Goal: Transaction & Acquisition: Purchase product/service

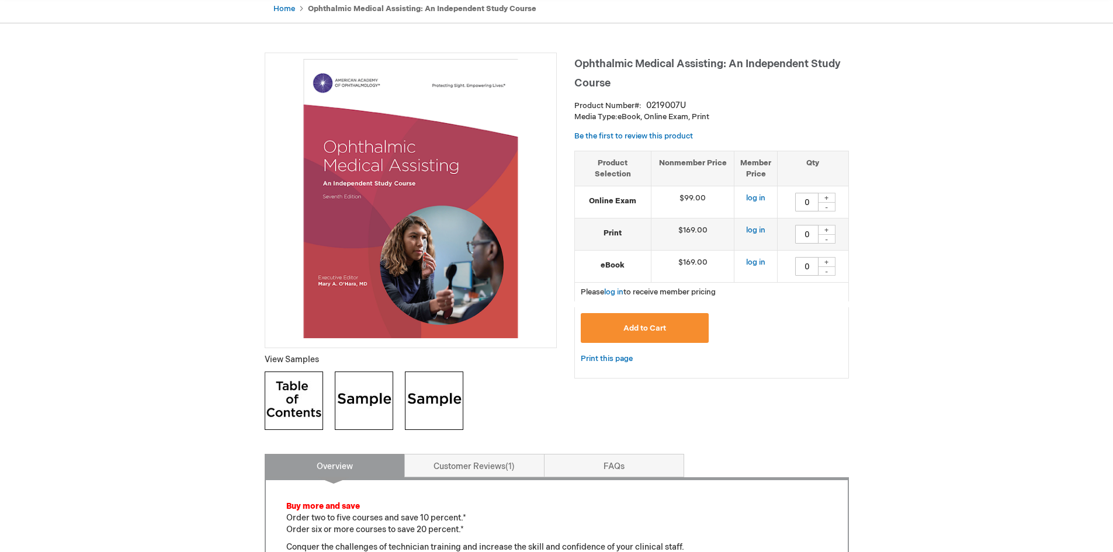
scroll to position [58, 0]
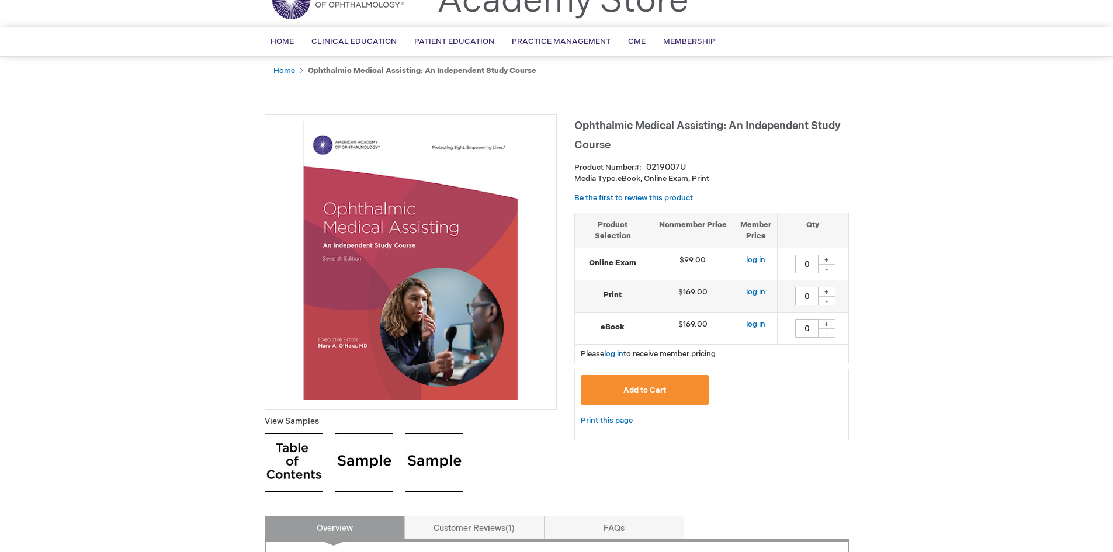
click at [760, 261] on link "log in" at bounding box center [755, 259] width 19 height 9
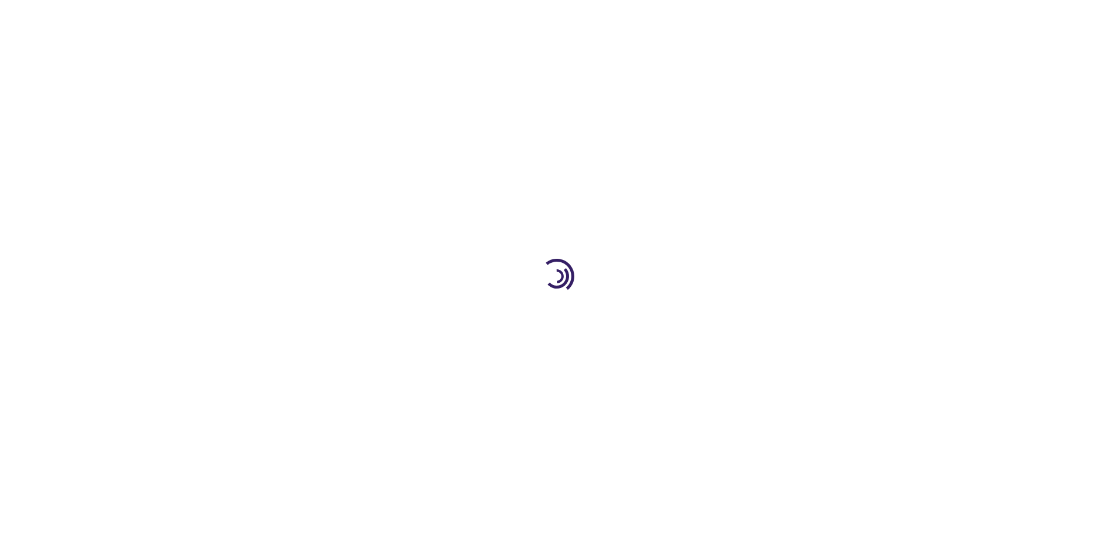
type input "0"
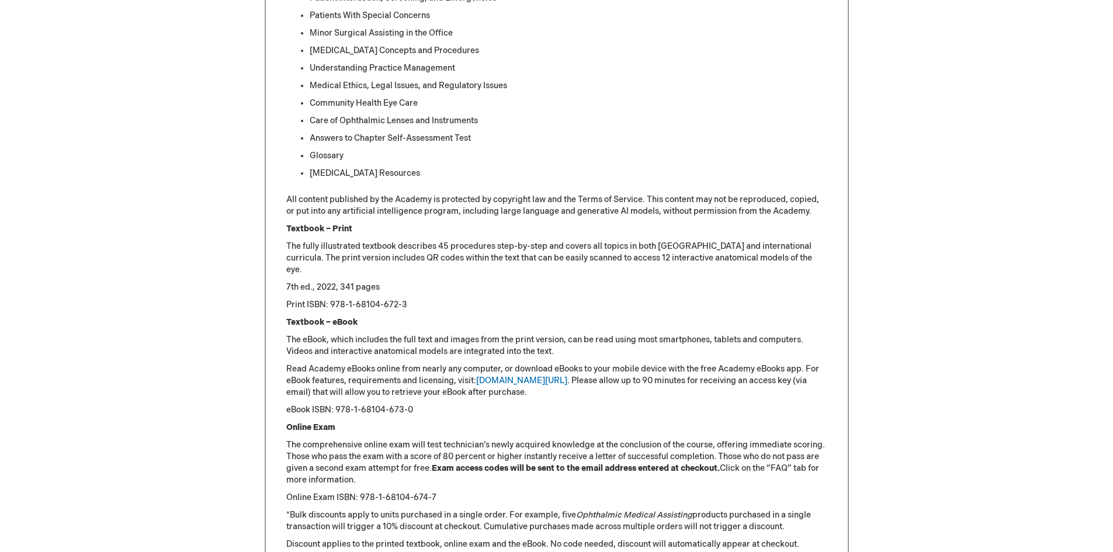
scroll to position [1144, 0]
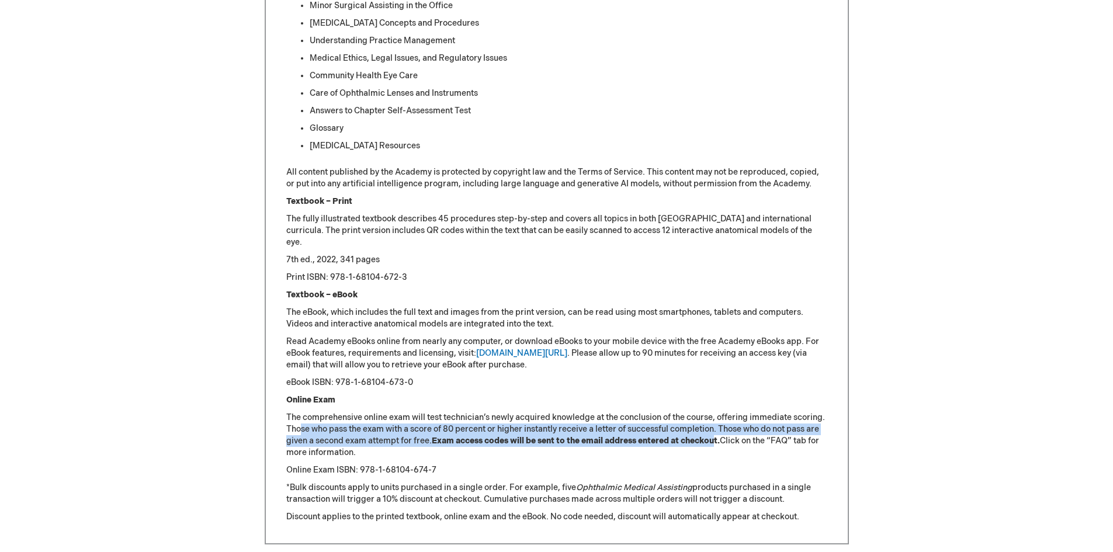
drag, startPoint x: 300, startPoint y: 431, endPoint x: 718, endPoint y: 443, distance: 417.9
click at [718, 443] on p "The comprehensive online exam will test technician’s newly acquired knowledge a…" at bounding box center [556, 435] width 541 height 47
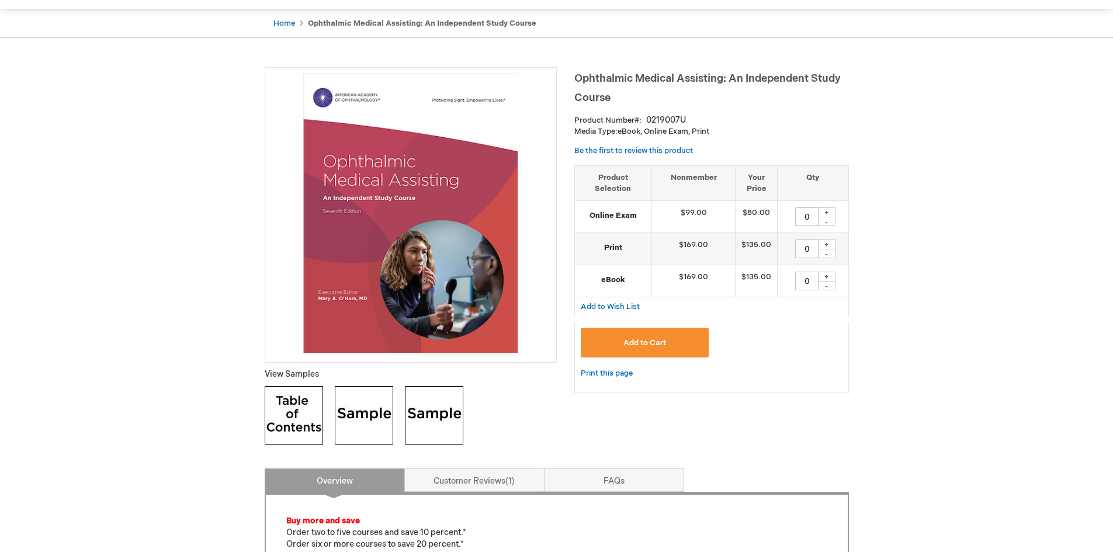
scroll to position [92, 0]
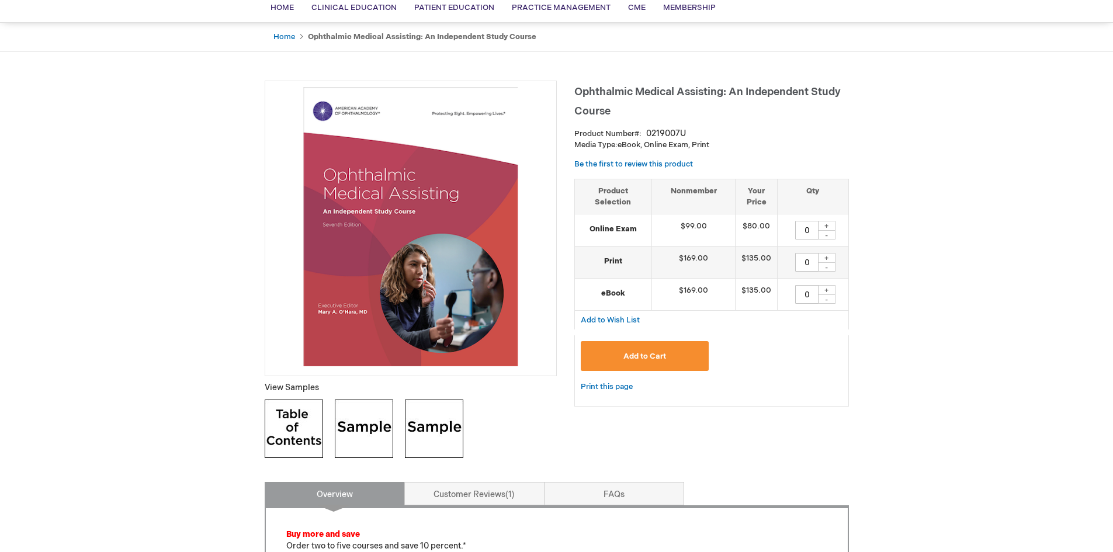
click at [828, 225] on div "+" at bounding box center [827, 226] width 18 height 10
type input "1"
click at [826, 256] on div "+" at bounding box center [827, 258] width 18 height 10
type input "1"
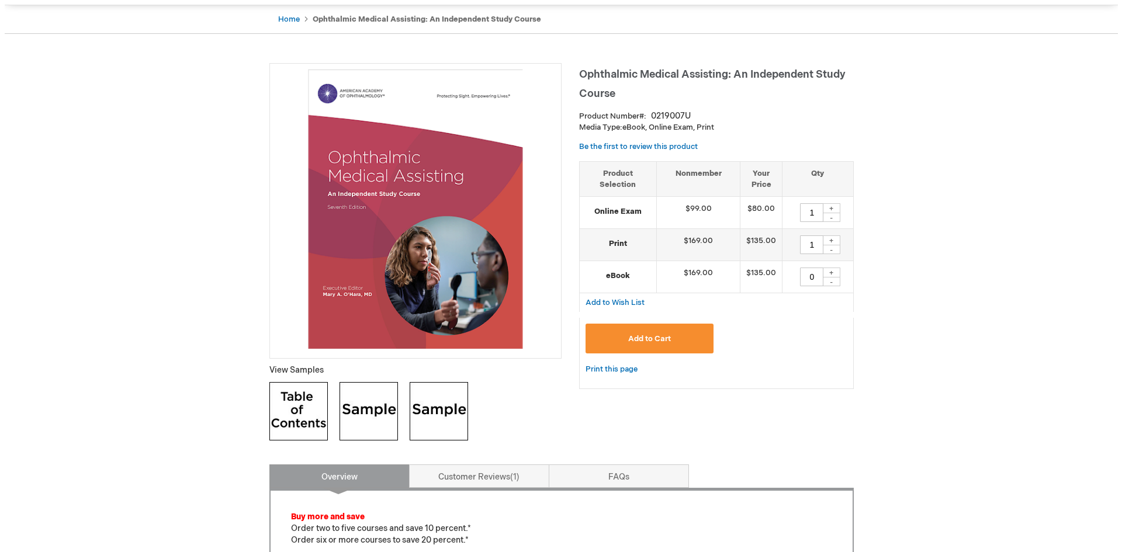
scroll to position [268, 0]
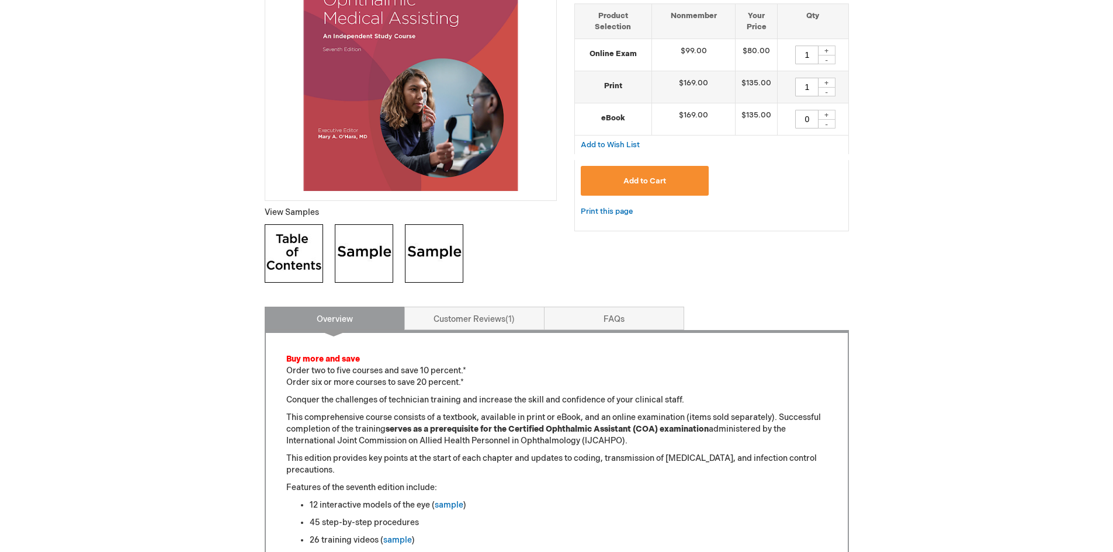
click at [626, 180] on span "Add to Cart" at bounding box center [644, 180] width 43 height 9
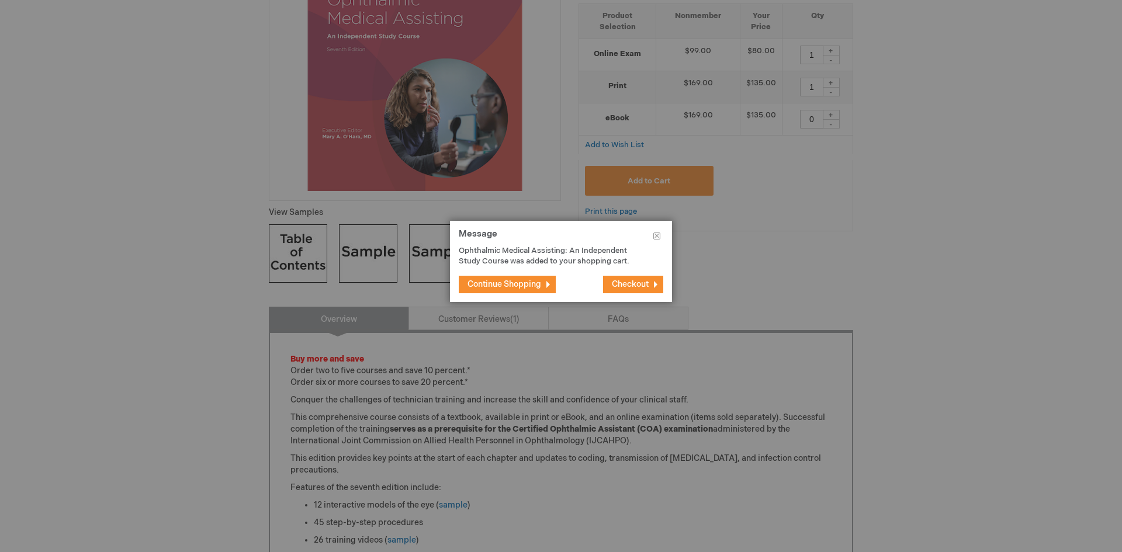
click at [648, 280] on button "Checkout" at bounding box center [633, 285] width 60 height 18
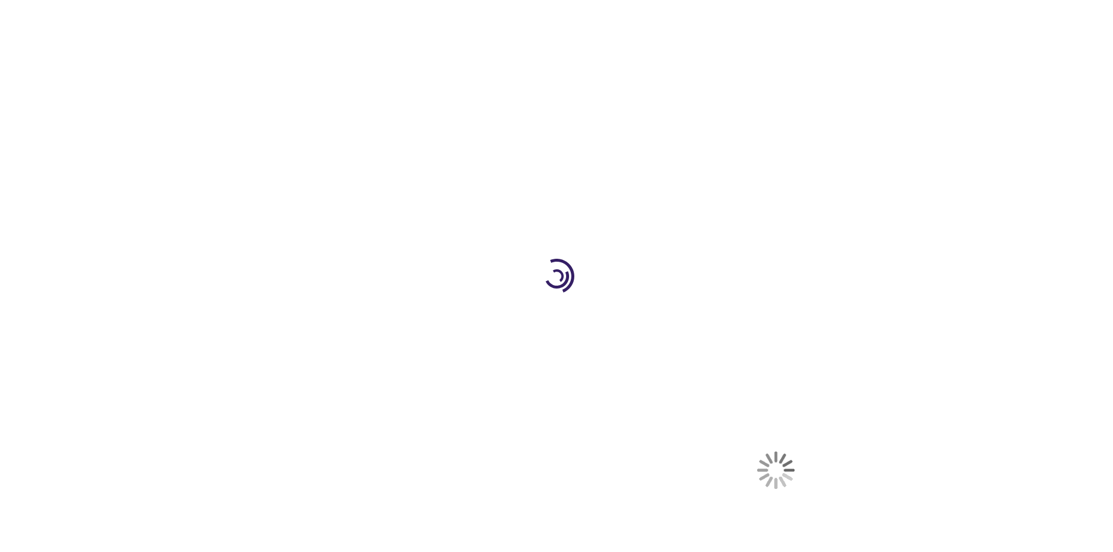
select select "US"
select select "61"
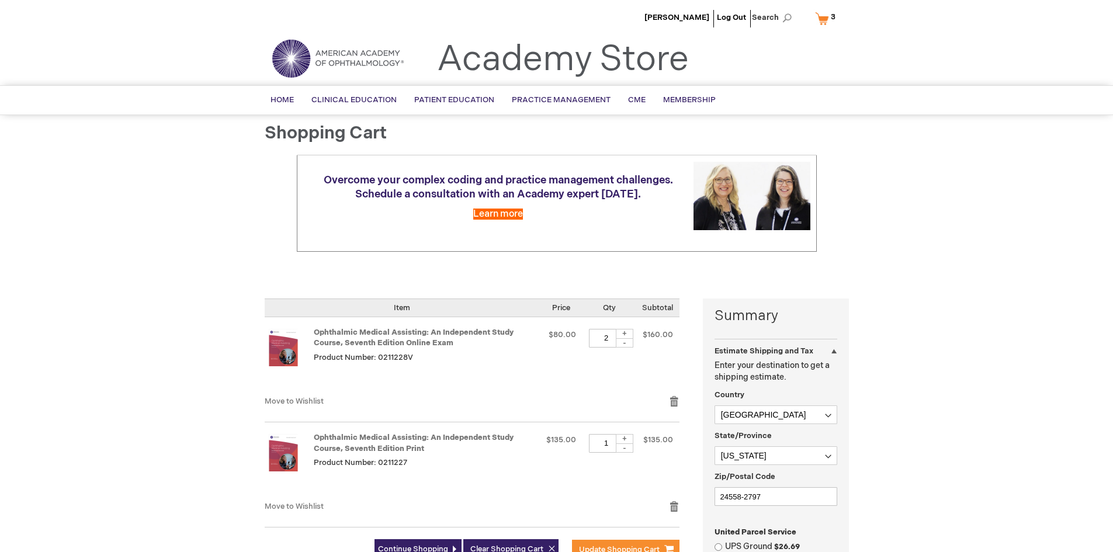
click at [620, 343] on div "-" at bounding box center [625, 342] width 18 height 9
type input "1"
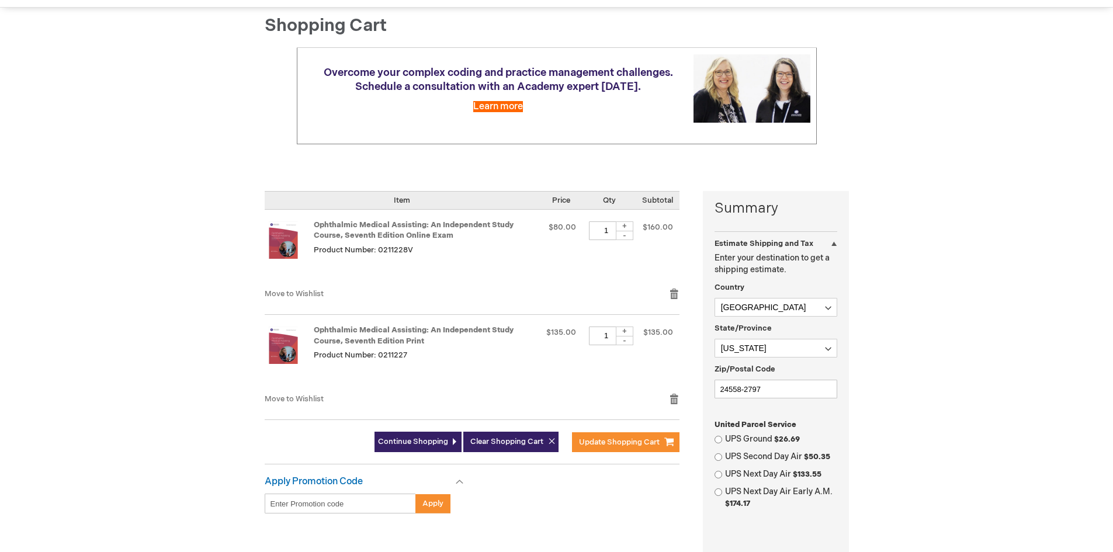
scroll to position [117, 0]
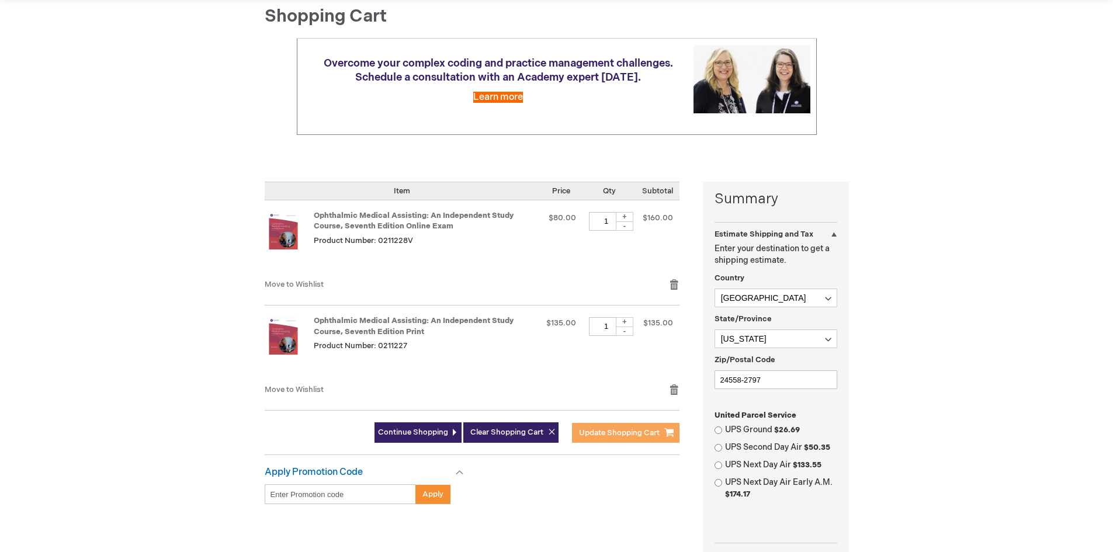
click at [633, 431] on span "Update Shopping Cart" at bounding box center [619, 432] width 81 height 9
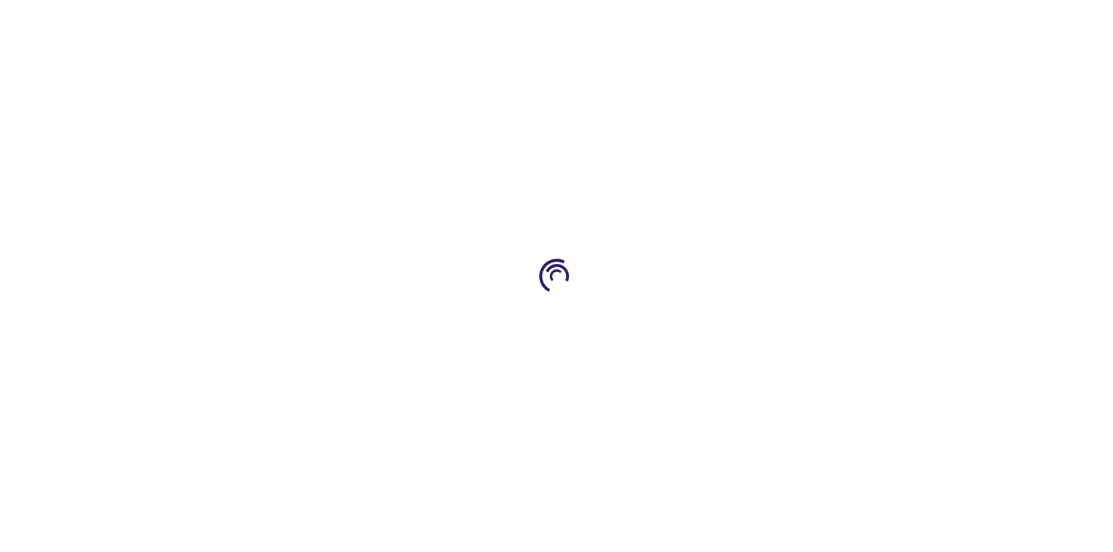
select select "US"
select select "61"
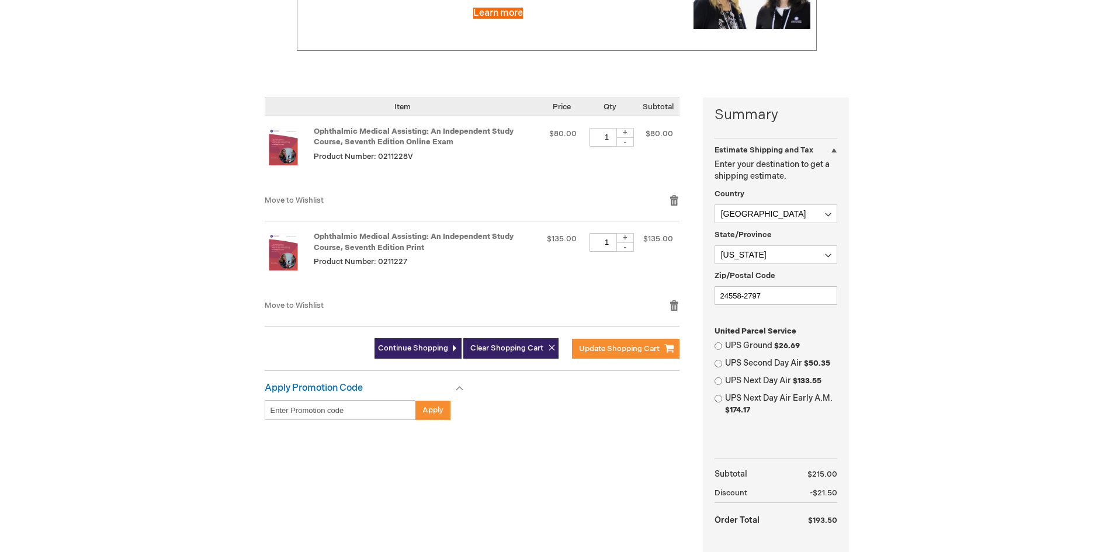
scroll to position [234, 0]
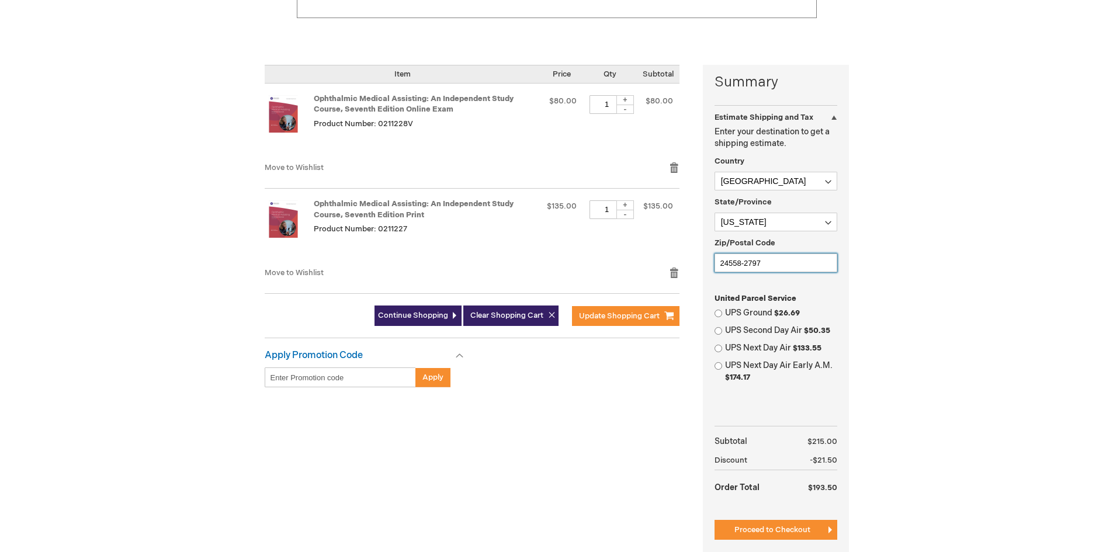
drag, startPoint x: 779, startPoint y: 262, endPoint x: 706, endPoint y: 265, distance: 73.1
click at [706, 265] on div "Summary Estimate Shipping and Tax Estimate Shipping and Tax Enter your destinat…" at bounding box center [776, 310] width 146 height 490
type input "23219"
click at [720, 315] on input "UPS Ground $21.22" at bounding box center [718, 314] width 8 height 8
radio input "true"
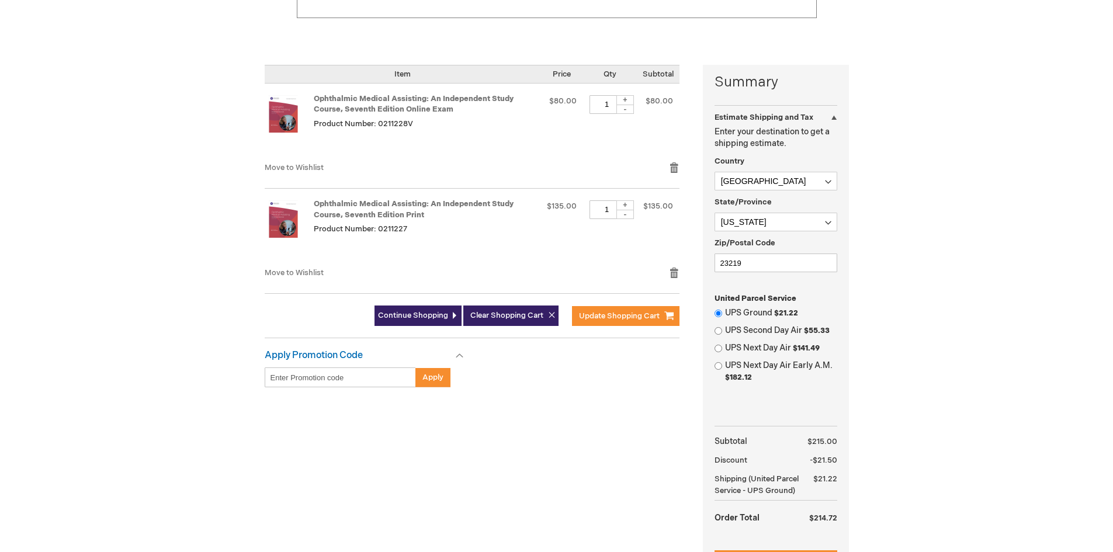
click at [630, 215] on div "-" at bounding box center [625, 214] width 18 height 9
type input "0"
click at [670, 269] on link "Remove item" at bounding box center [674, 273] width 11 height 12
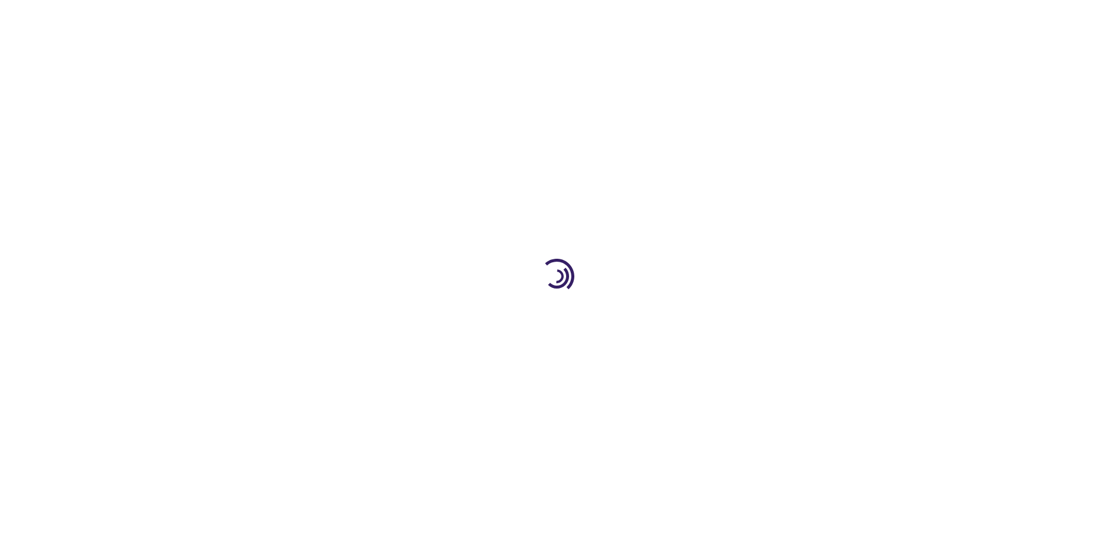
select select "US"
select select "61"
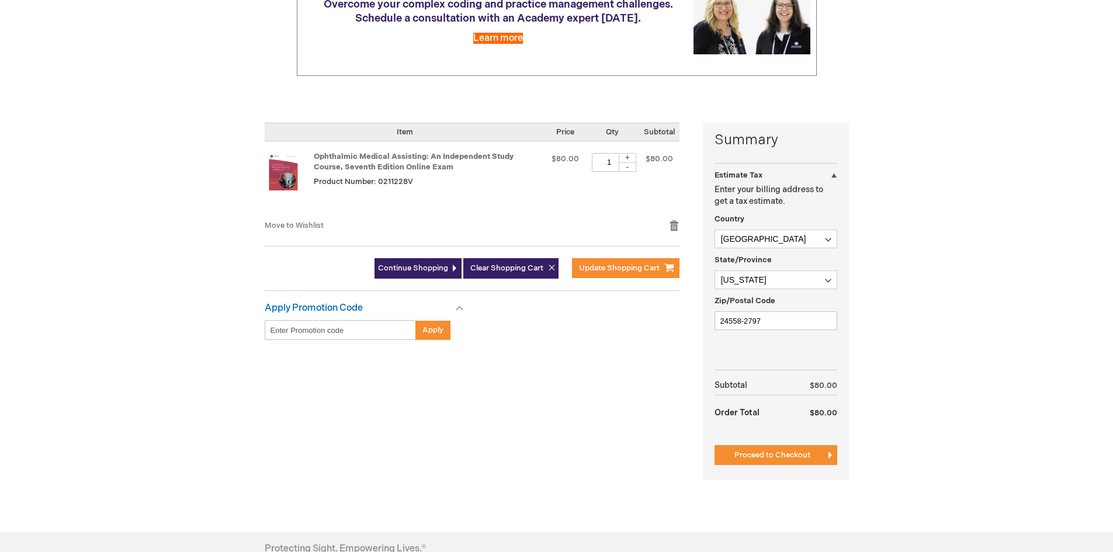
scroll to position [175, 0]
click at [617, 268] on span "Update Shopping Cart" at bounding box center [619, 268] width 81 height 9
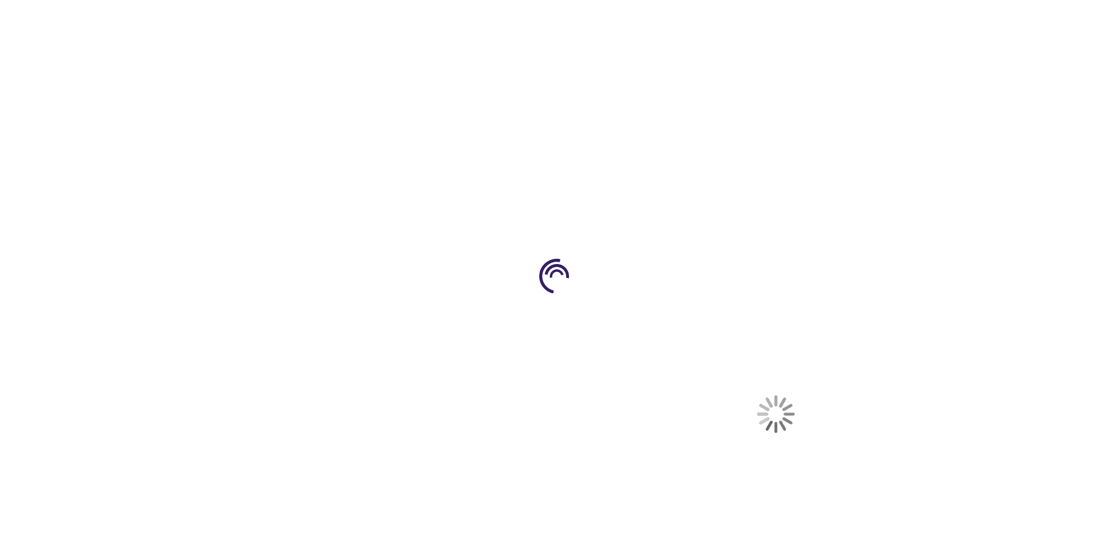
select select "US"
select select "61"
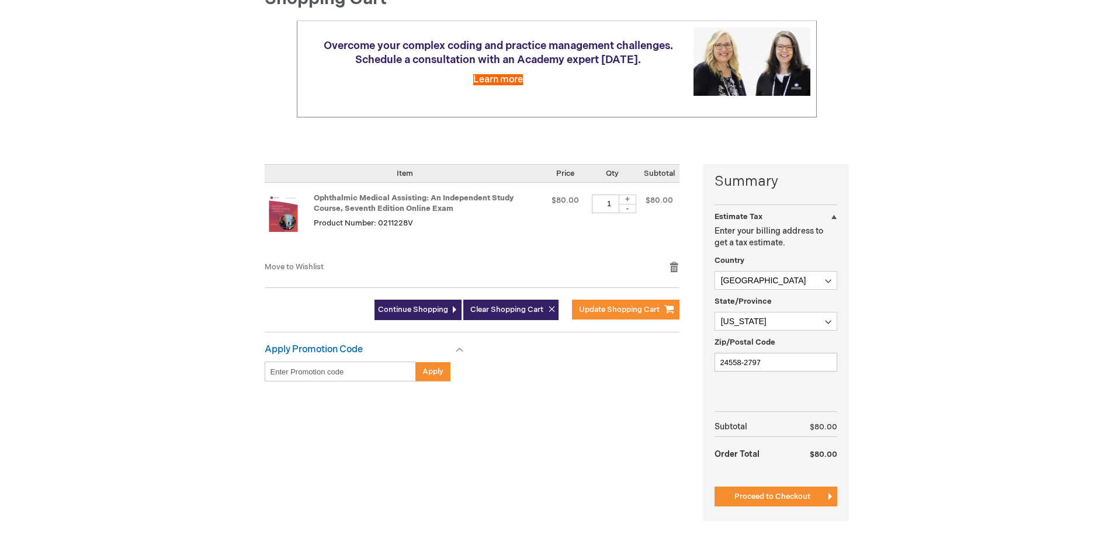
scroll to position [292, 0]
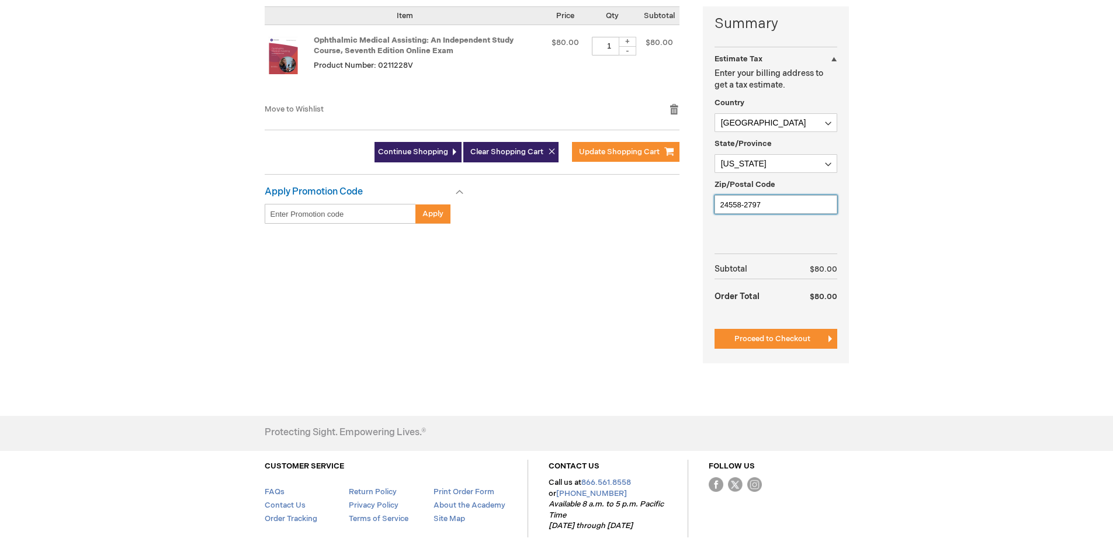
drag, startPoint x: 703, startPoint y: 204, endPoint x: 696, endPoint y: 196, distance: 10.4
click at [698, 201] on div "Summary Estimate Tax Estimate Tax Enter your billing address to get a tax estim…" at bounding box center [557, 192] width 584 height 372
type input "23219"
click at [789, 342] on span "Proceed to Checkout" at bounding box center [772, 338] width 76 height 9
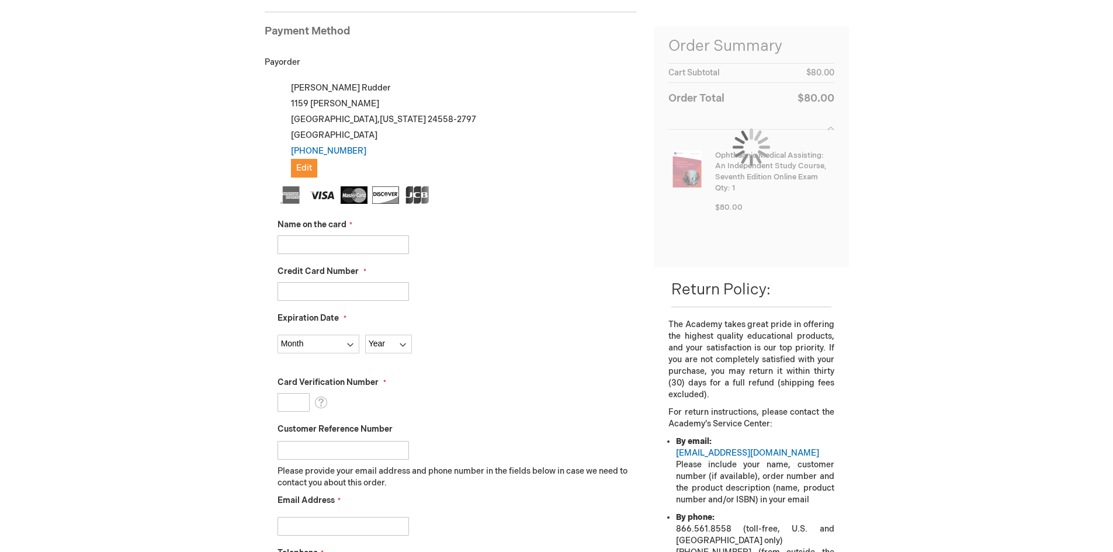
click at [386, 245] on input "Name on the card" at bounding box center [342, 244] width 131 height 19
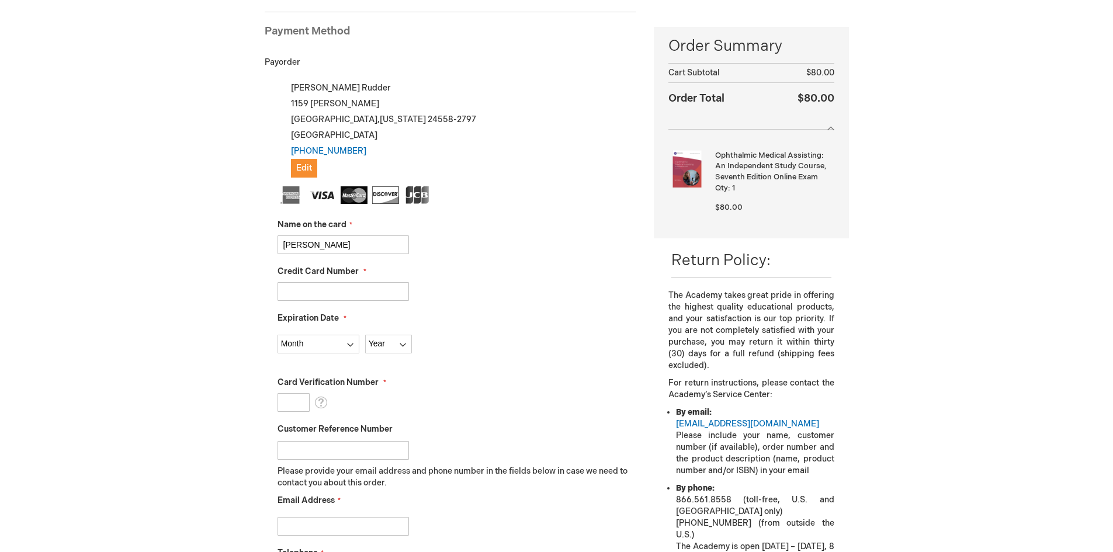
click at [324, 292] on input "Credit Card Number" at bounding box center [342, 291] width 131 height 19
drag, startPoint x: 265, startPoint y: 240, endPoint x: 229, endPoint y: 240, distance: 35.6
click at [229, 240] on div "Cecilie Rudder Log Out Search My Cart 1 1 items CLOSE RECENTLY ADDED ITEM(S) Cl…" at bounding box center [556, 422] width 1113 height 1164
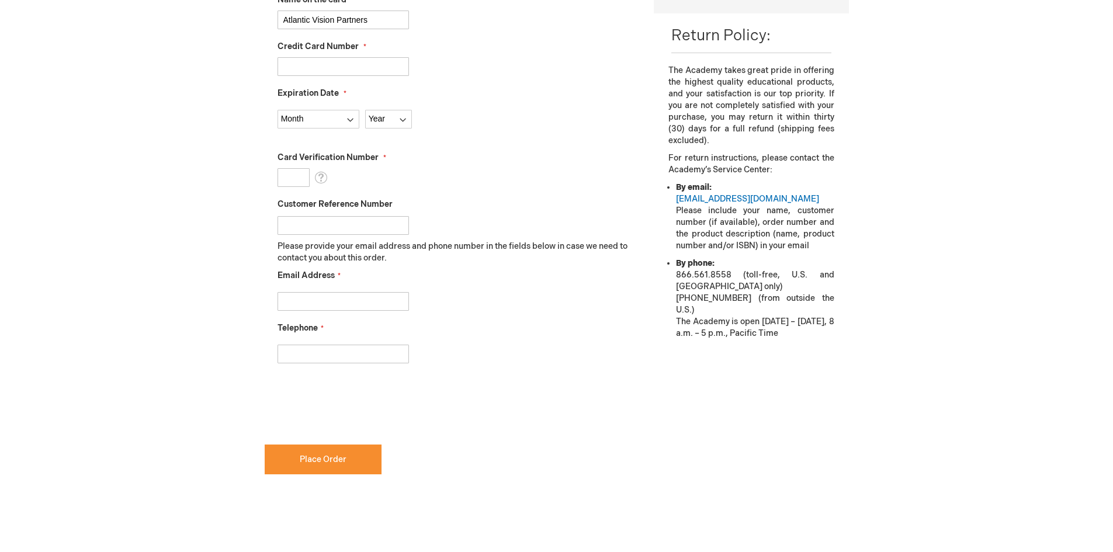
scroll to position [394, 0]
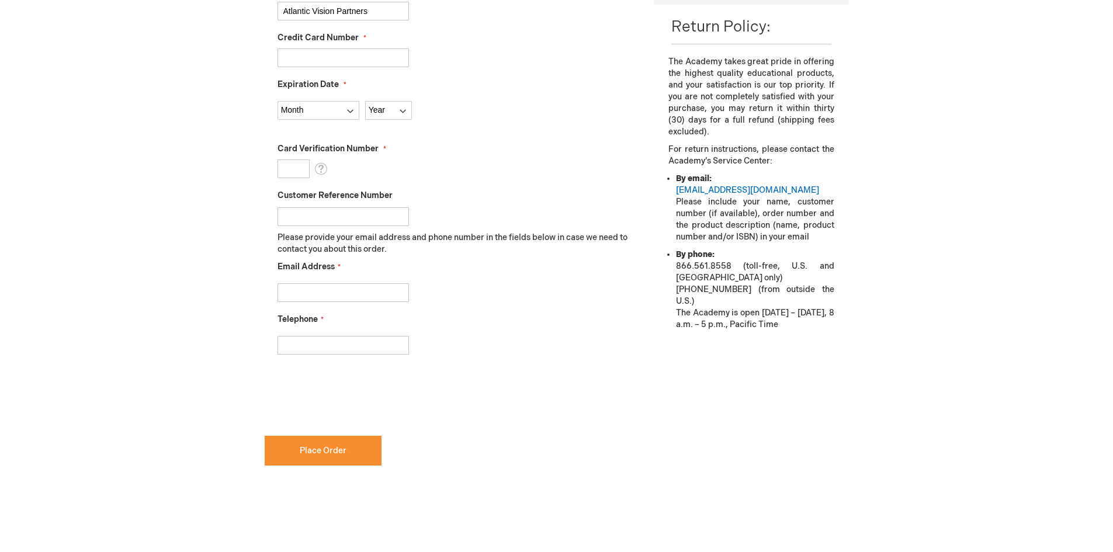
type input "Atlantic Vision Partners"
click at [331, 296] on input "Email Address" at bounding box center [342, 292] width 131 height 19
type input "crudder@atlanticvisionpartners.com"
click at [321, 350] on input "Telephone" at bounding box center [342, 345] width 131 height 19
type input "8045336770"
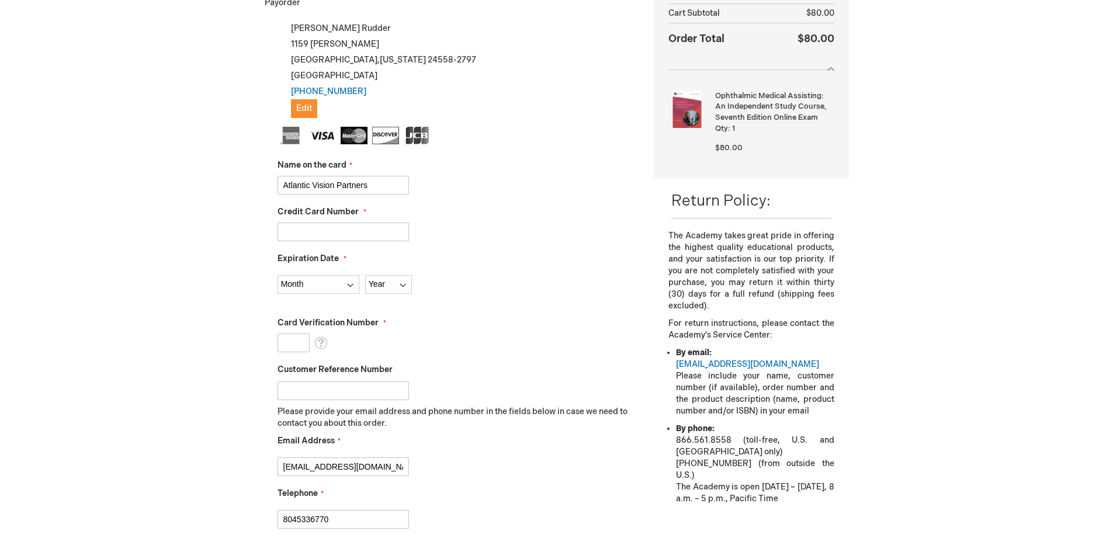
scroll to position [218, 0]
checkbox input "false"
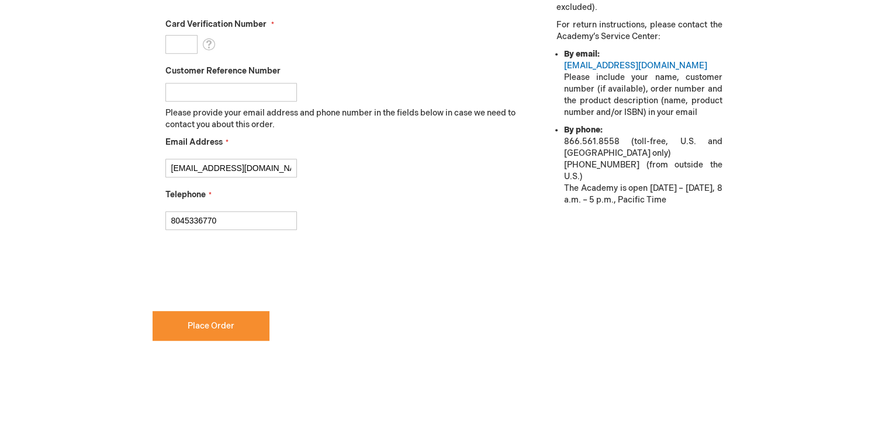
scroll to position [226, 0]
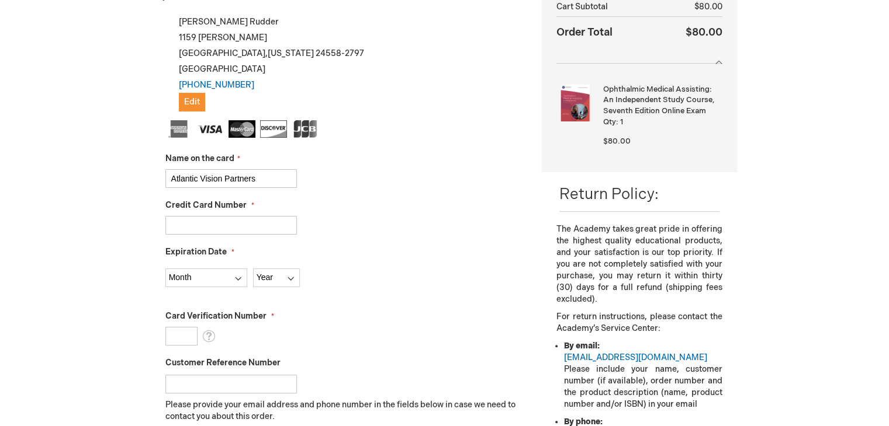
click at [196, 220] on input "Credit Card Number" at bounding box center [230, 225] width 131 height 19
click at [245, 174] on input "Atlantic Vision Partners" at bounding box center [230, 178] width 131 height 19
drag, startPoint x: 266, startPoint y: 180, endPoint x: 223, endPoint y: 180, distance: 43.8
click at [223, 180] on input "Atlantic Vision Partners" at bounding box center [230, 178] width 131 height 19
type input "Atlantic Vision"
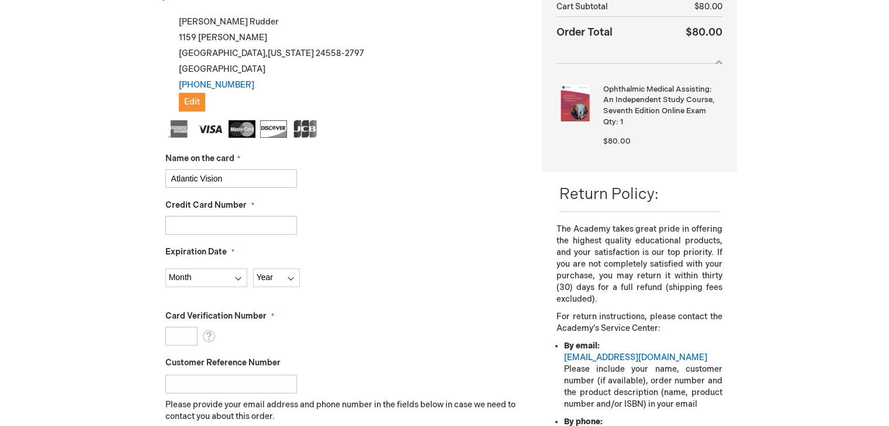
click at [201, 227] on input "Credit Card Number" at bounding box center [230, 225] width 131 height 19
type input "4865600009128276"
click at [232, 280] on select "Month 01 - January 02 - February 03 - March 04 - April 05 - May 06 - June 07 - …" at bounding box center [206, 278] width 82 height 19
select select "8"
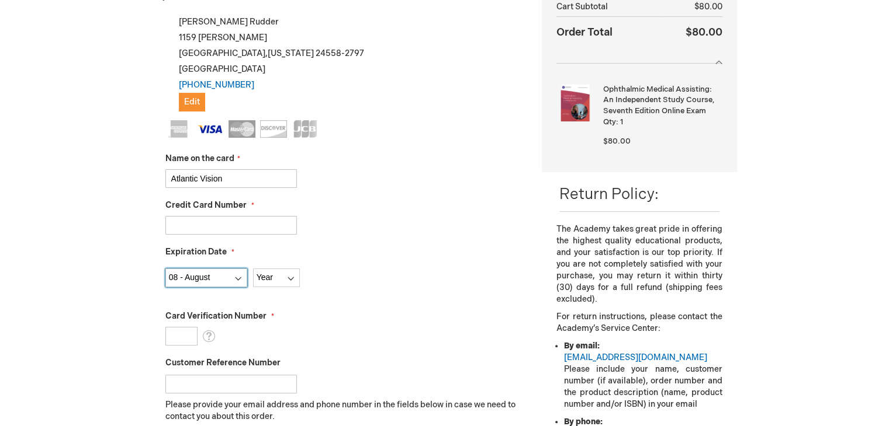
click at [165, 269] on select "Month 01 - January 02 - February 03 - March 04 - April 05 - May 06 - June 07 - …" at bounding box center [206, 278] width 82 height 19
click at [283, 277] on select "Year 2025 2026 2027 2028 2029 2030 2031 2032 2033 2034 2035" at bounding box center [276, 278] width 47 height 19
select select "2029"
click at [253, 269] on select "Year 2025 2026 2027 2028 2029 2030 2031 2032 2033 2034 2035" at bounding box center [276, 278] width 47 height 19
click at [183, 339] on input "Card Verification Number" at bounding box center [181, 336] width 32 height 19
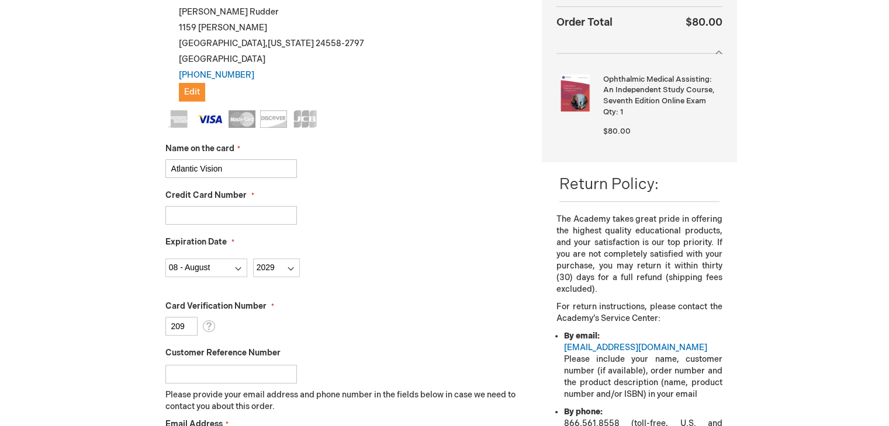
scroll to position [460, 0]
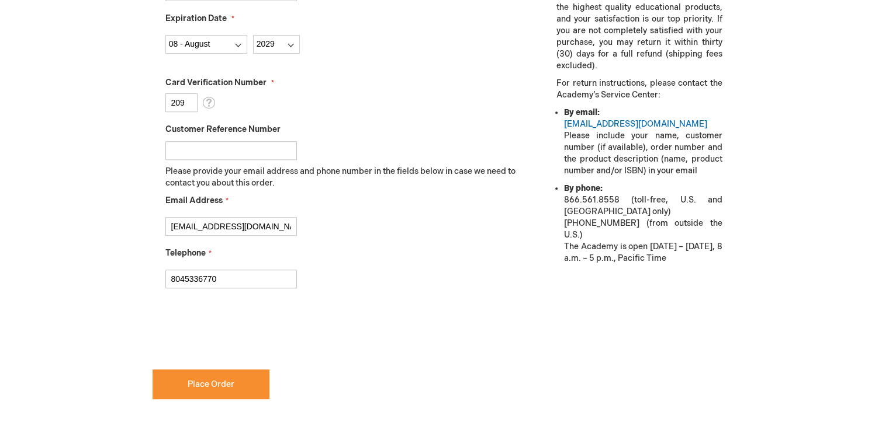
type input "209"
click at [241, 384] on button "Place Order" at bounding box center [210, 385] width 117 height 30
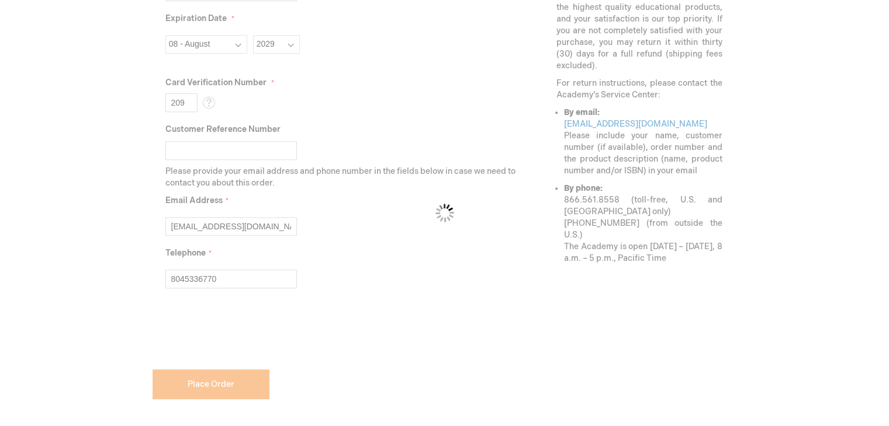
checkbox input "false"
click at [828, 155] on div "Please wait..." at bounding box center [444, 213] width 889 height 426
